Goal: Task Accomplishment & Management: Use online tool/utility

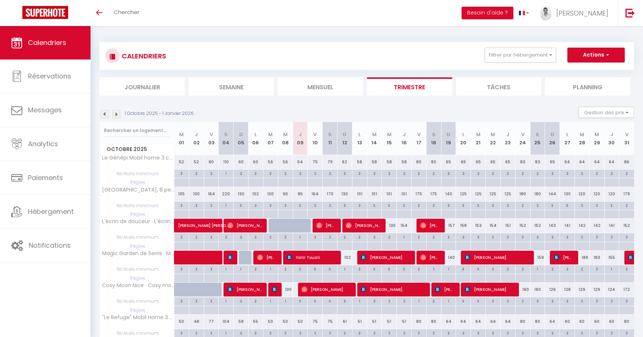
scroll to position [75, 0]
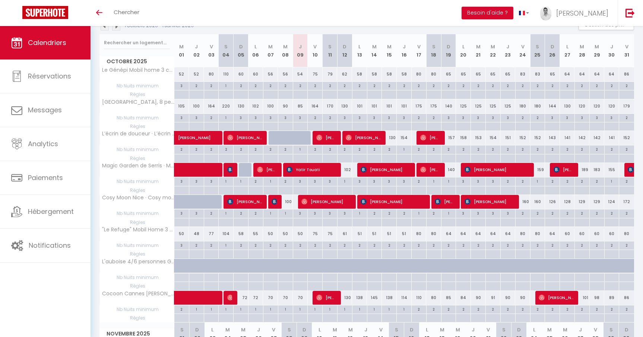
scroll to position [92, 0]
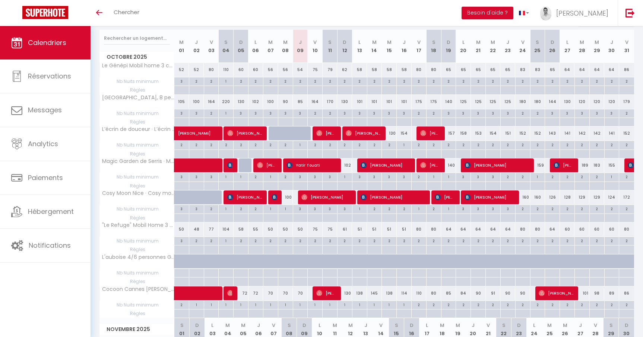
click at [303, 296] on div "70" at bounding box center [300, 294] width 15 height 14
type input "70"
type input "Jeu 09 Octobre 2025"
type input "Ven 10 Octobre 2025"
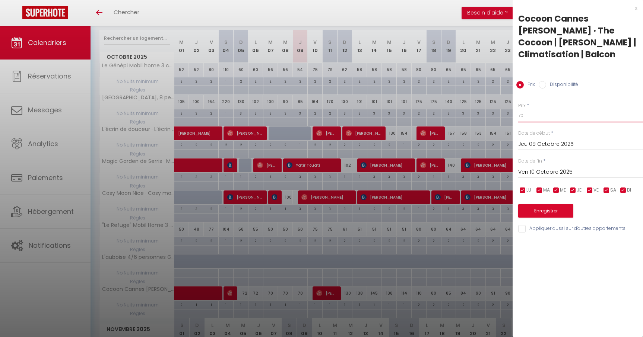
click at [544, 109] on input "70" at bounding box center [580, 115] width 125 height 13
type input "7"
type input "68"
click at [550, 204] on button "Enregistrer" at bounding box center [545, 210] width 55 height 13
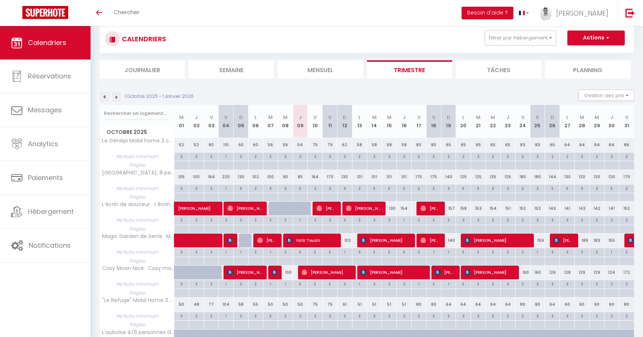
scroll to position [0, 0]
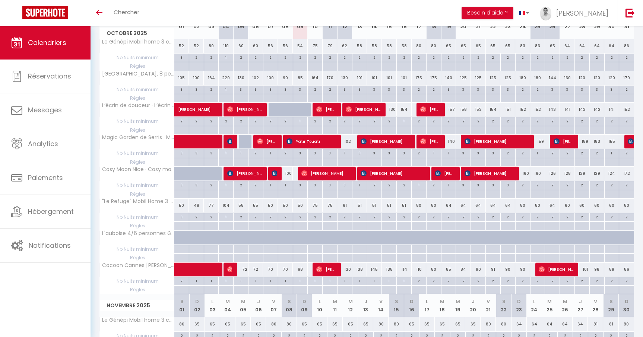
scroll to position [101, 0]
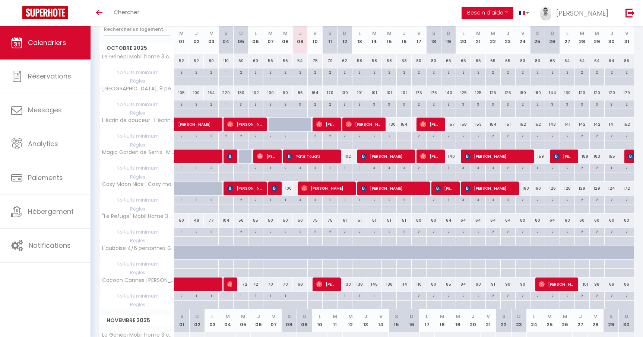
click at [347, 285] on div "130" at bounding box center [344, 285] width 15 height 14
type input "130"
type input "Dim 12 Octobre 2025"
type input "Lun 13 Octobre 2025"
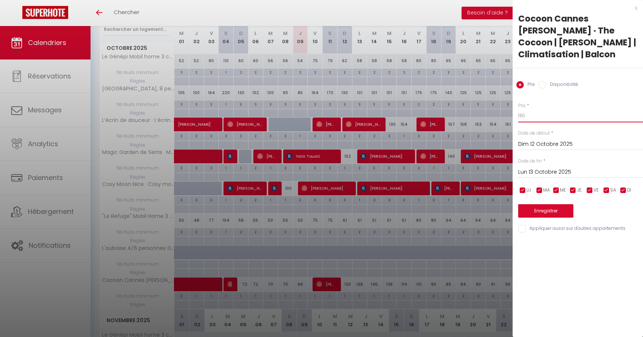
click at [538, 109] on input "130" at bounding box center [580, 115] width 125 height 13
type input "126"
click at [551, 204] on button "Enregistrer" at bounding box center [545, 210] width 55 height 13
